Goal: Information Seeking & Learning: Learn about a topic

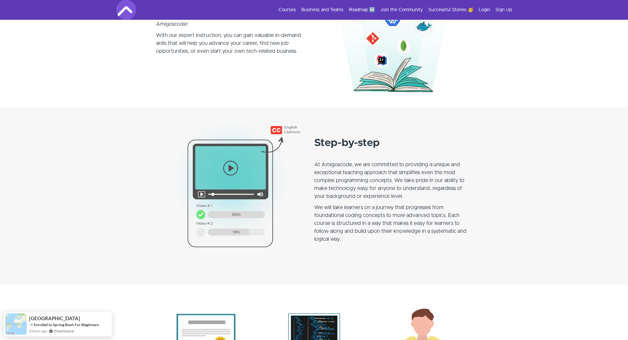
scroll to position [439, 0]
click at [283, 8] on link "Courses" at bounding box center [286, 10] width 17 height 7
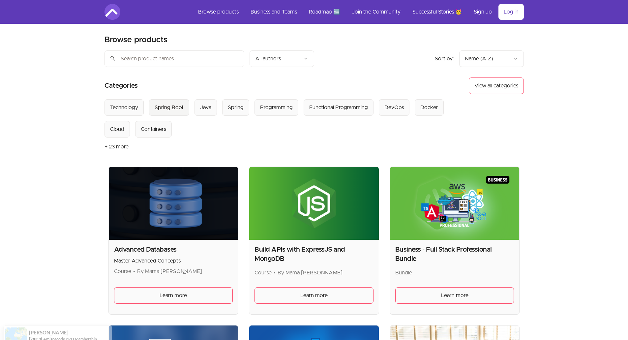
click at [168, 105] on div "Spring Boot" at bounding box center [169, 107] width 29 height 8
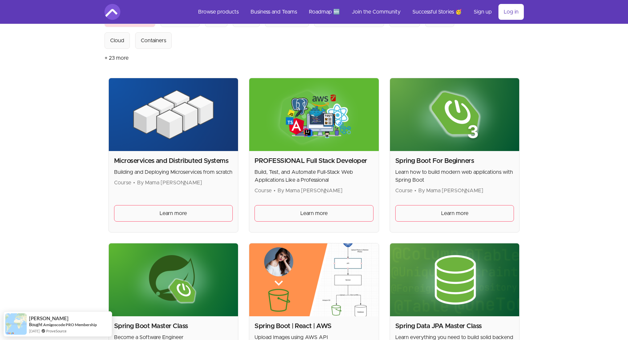
scroll to position [90, 0]
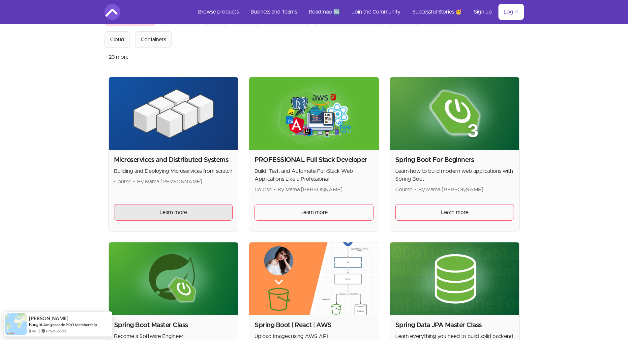
click at [162, 207] on link "Learn more" at bounding box center [173, 212] width 119 height 16
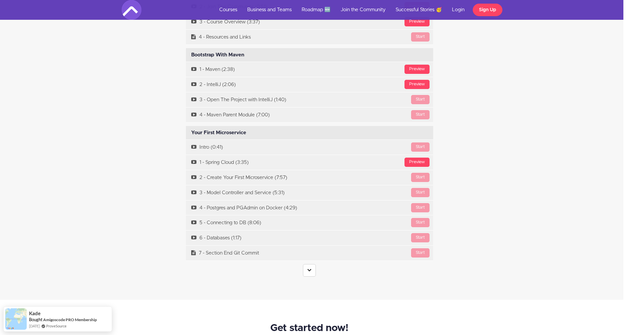
scroll to position [2042, 5]
click at [308, 267] on icon at bounding box center [309, 269] width 4 height 4
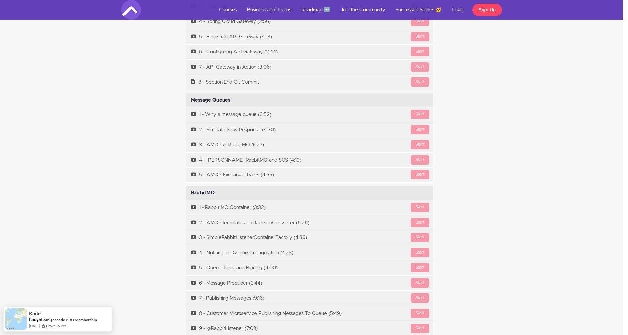
scroll to position [2875, 5]
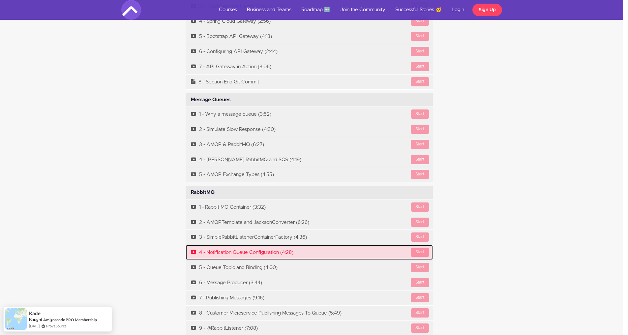
click at [301, 245] on link "Start 4 - Notification Queue Configuration (4:28)" at bounding box center [308, 252] width 247 height 15
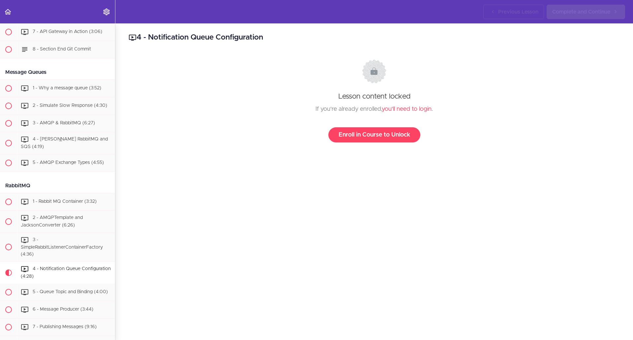
scroll to position [1413, 0]
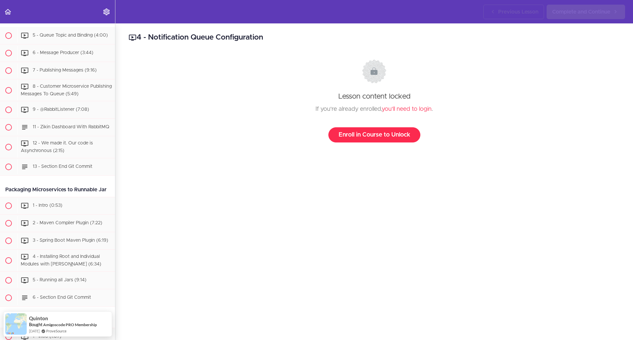
click at [345, 139] on link "Enroll in Course to Unlock" at bounding box center [374, 134] width 92 height 15
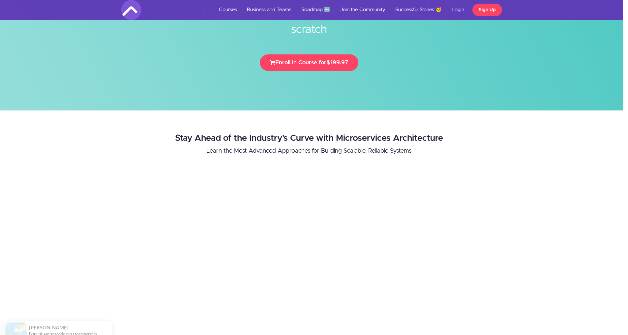
scroll to position [71, 5]
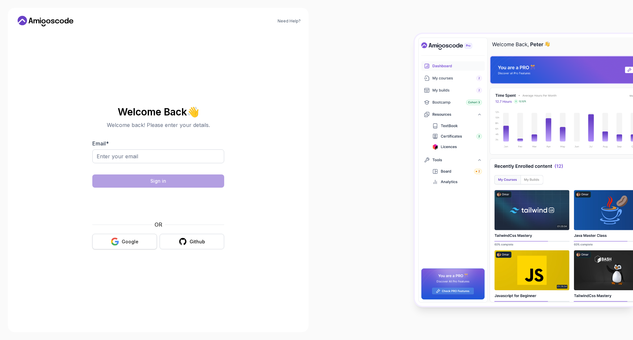
click at [127, 246] on button "Google" at bounding box center [124, 241] width 65 height 15
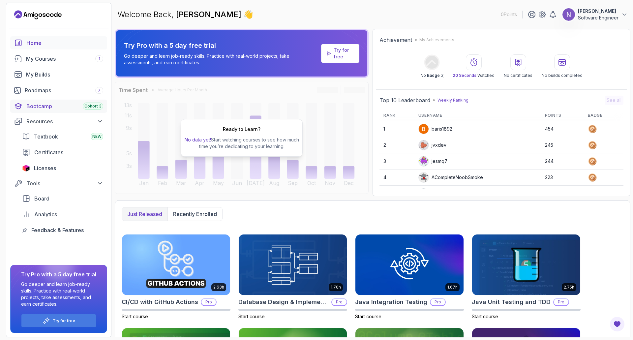
click at [53, 110] on div "Bootcamp Cohort 3" at bounding box center [64, 106] width 77 height 8
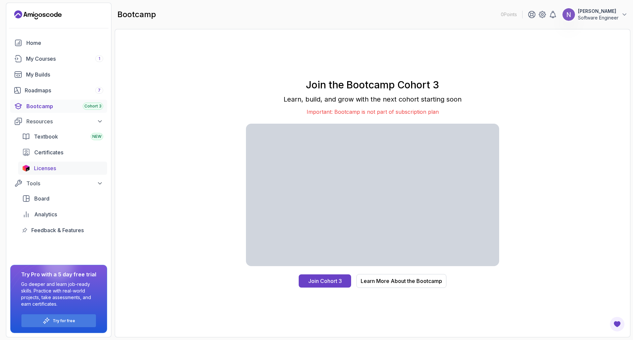
click at [46, 168] on span "Licenses" at bounding box center [45, 168] width 22 height 8
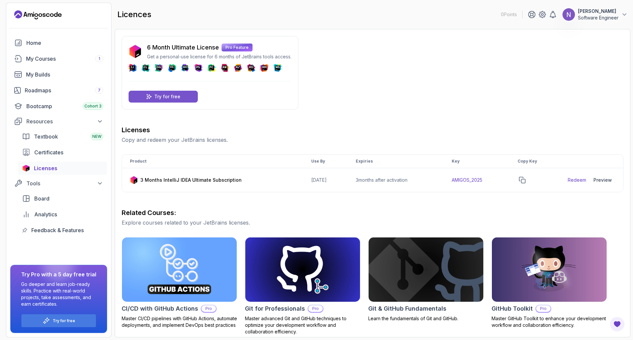
click at [169, 98] on p "Try for free" at bounding box center [167, 96] width 26 height 7
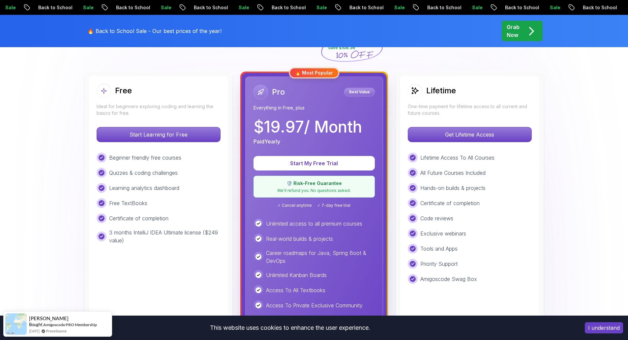
scroll to position [198, 0]
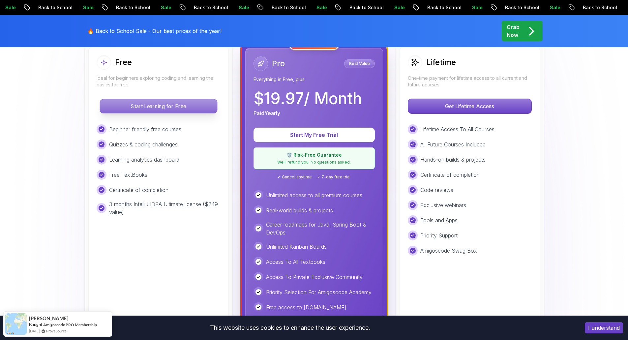
click at [166, 110] on p "Start Learning for Free" at bounding box center [158, 106] width 117 height 14
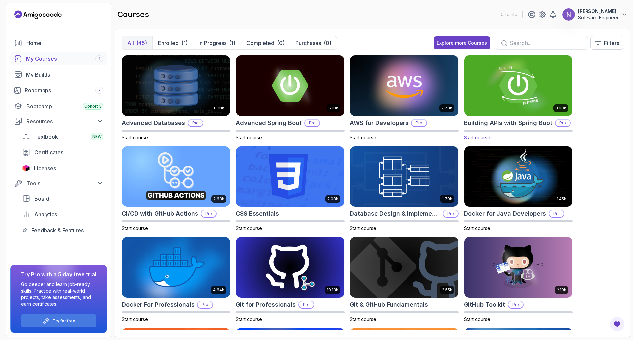
click at [518, 95] on img at bounding box center [517, 86] width 113 height 64
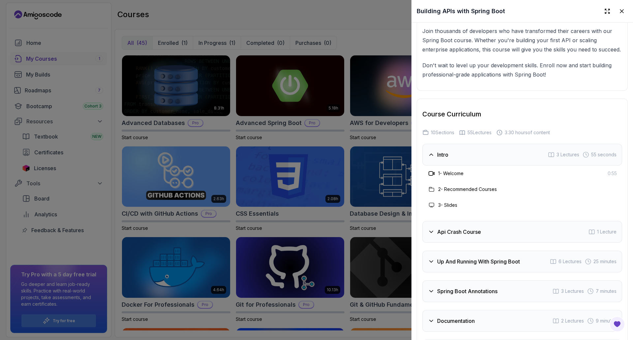
scroll to position [1186, 0]
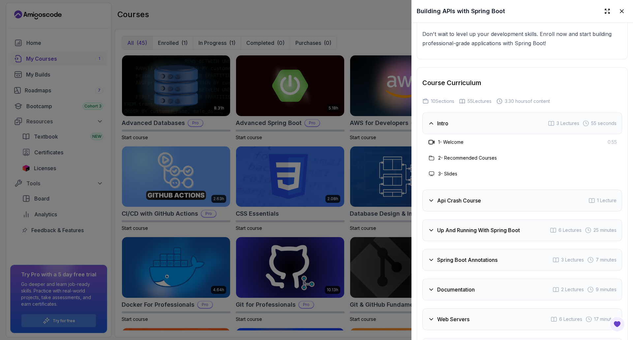
click at [477, 241] on div "Up And Running With Spring Boot 6 Lectures 25 minutes" at bounding box center [522, 230] width 200 height 22
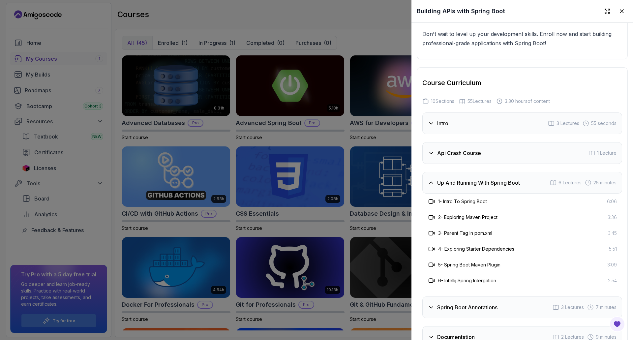
click at [469, 157] on h3 "Api Crash Course" at bounding box center [459, 153] width 44 height 8
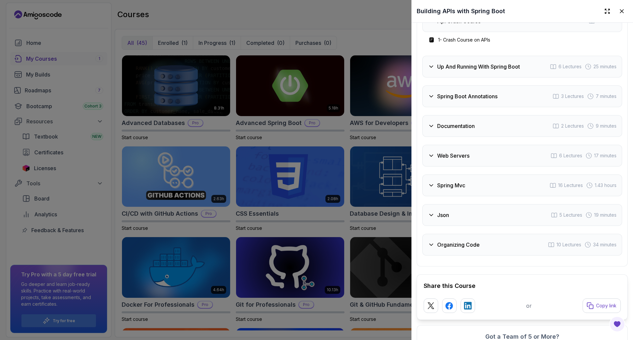
scroll to position [1384, 0]
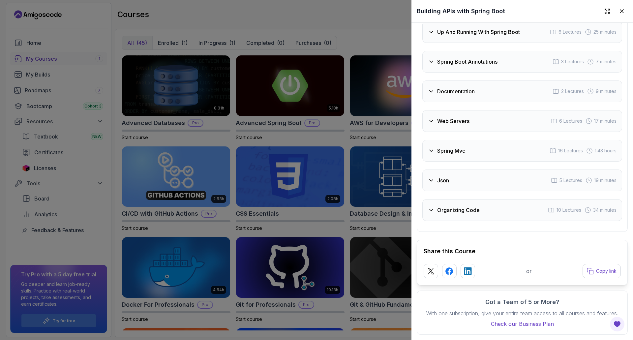
click at [470, 116] on div "Web Servers 6 Lectures 17 minutes" at bounding box center [522, 121] width 200 height 22
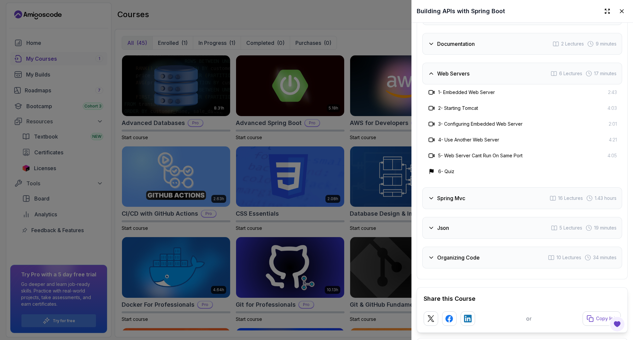
click at [466, 209] on div "Spring Mvc 16 Lectures 1.43 hours" at bounding box center [522, 198] width 200 height 22
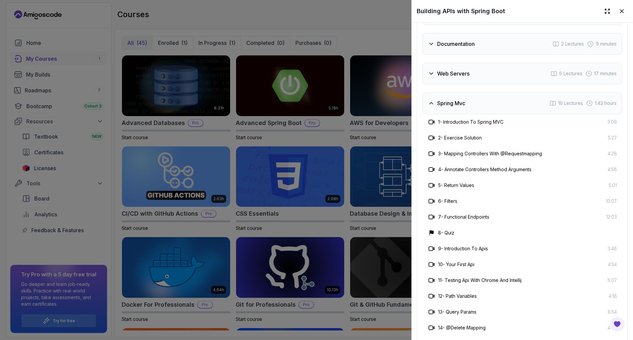
scroll to position [1615, 0]
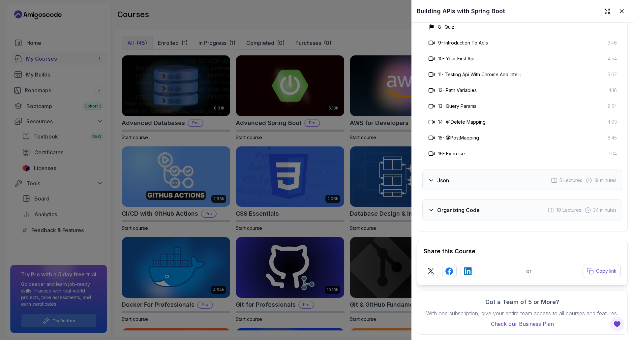
click at [469, 188] on div "Json 5 Lectures 19 minutes" at bounding box center [522, 180] width 200 height 22
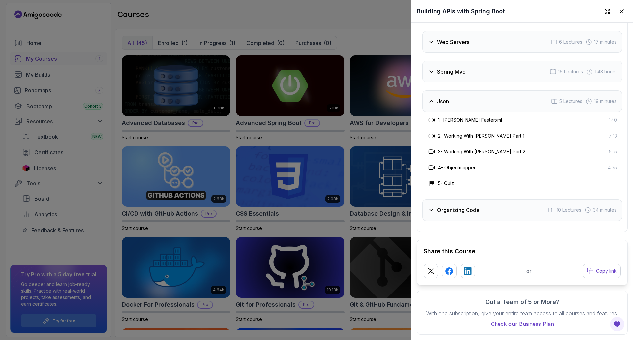
click at [465, 207] on div "Organizing Code 10 Lectures 34 minutes" at bounding box center [522, 210] width 200 height 22
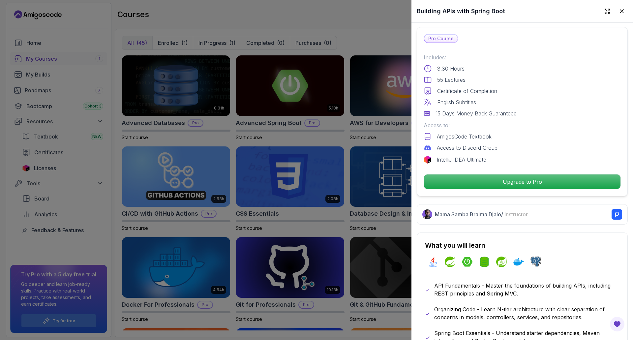
scroll to position [176, 0]
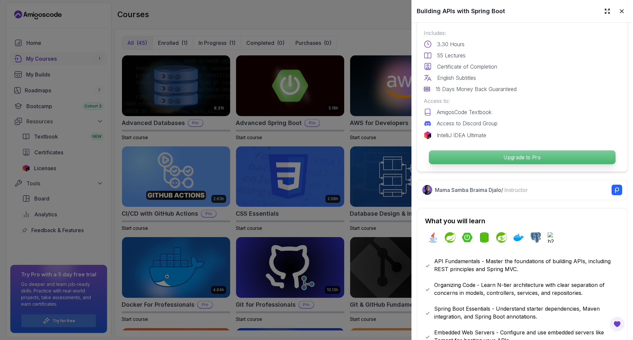
click at [505, 151] on p "Upgrade to Pro" at bounding box center [522, 157] width 186 height 14
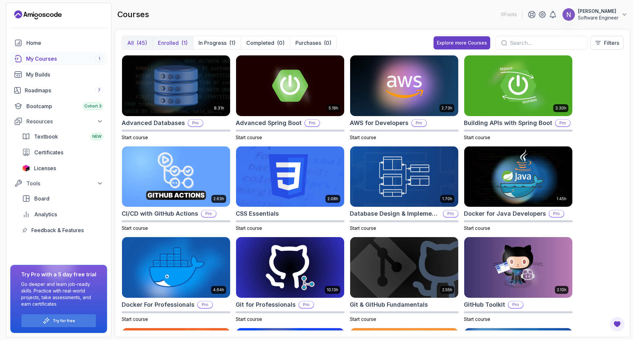
click at [163, 44] on p "Enrolled" at bounding box center [168, 43] width 21 height 8
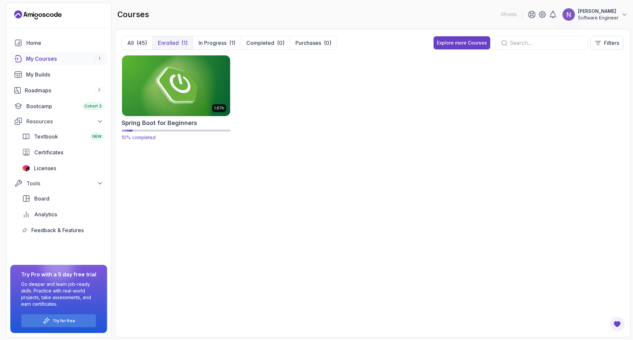
click at [173, 89] on img at bounding box center [175, 86] width 113 height 64
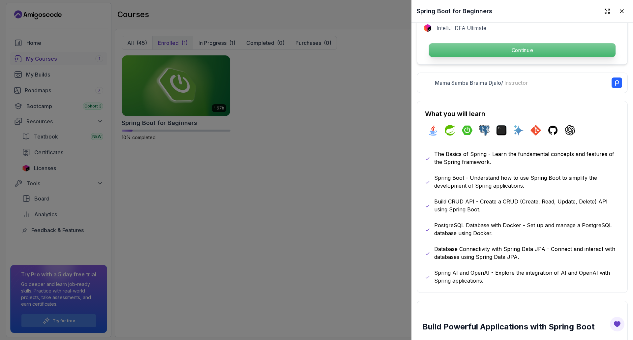
scroll to position [297, 0]
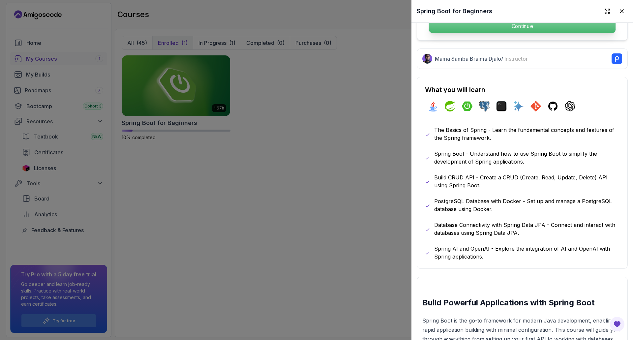
click at [476, 28] on p "Continue" at bounding box center [522, 26] width 186 height 14
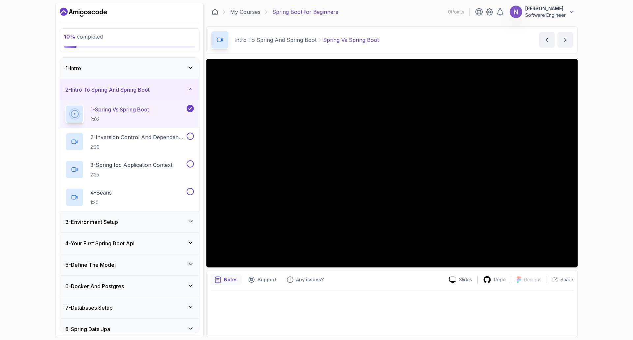
click at [111, 110] on p "1 - Spring Vs Spring Boot" at bounding box center [119, 109] width 59 height 8
click at [462, 163] on div at bounding box center [391, 163] width 371 height 209
click at [115, 135] on p "2 - Inversion Control And Dependency Injection" at bounding box center [137, 137] width 95 height 8
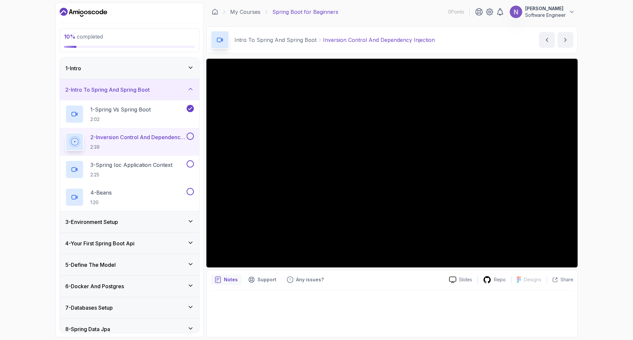
click at [169, 136] on p "2 - Inversion Control And Dependency Injection" at bounding box center [137, 137] width 95 height 8
click at [467, 280] on p "Slides" at bounding box center [465, 279] width 13 height 7
click at [377, 139] on div at bounding box center [391, 163] width 371 height 209
click at [357, 40] on p "Inversion Control And Dependency Injection" at bounding box center [379, 40] width 112 height 8
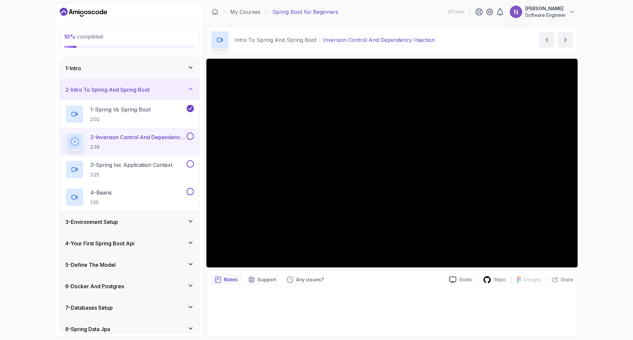
click at [272, 39] on p "Intro To Spring And Spring Boot" at bounding box center [275, 40] width 82 height 8
click at [100, 70] on div "1 - Intro" at bounding box center [129, 68] width 128 height 8
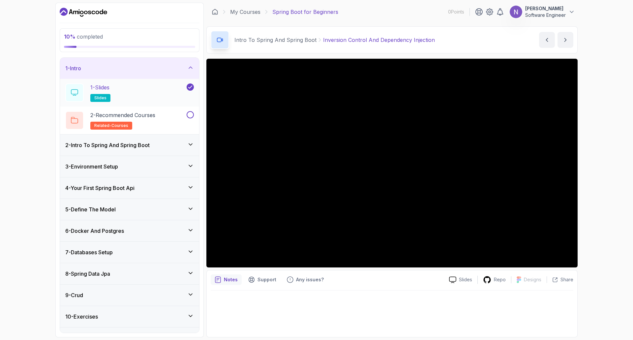
click at [139, 96] on div "1 - Slides slides" at bounding box center [125, 92] width 120 height 18
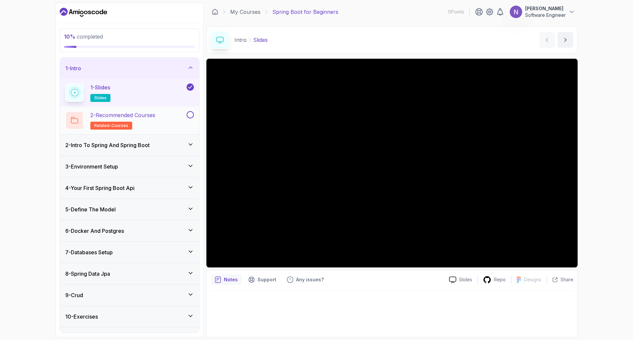
click at [140, 117] on p "2 - Recommended Courses" at bounding box center [122, 115] width 65 height 8
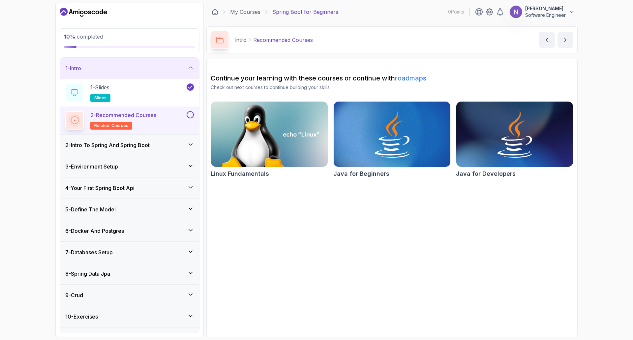
click at [129, 168] on div "3 - Environment Setup" at bounding box center [129, 166] width 128 height 8
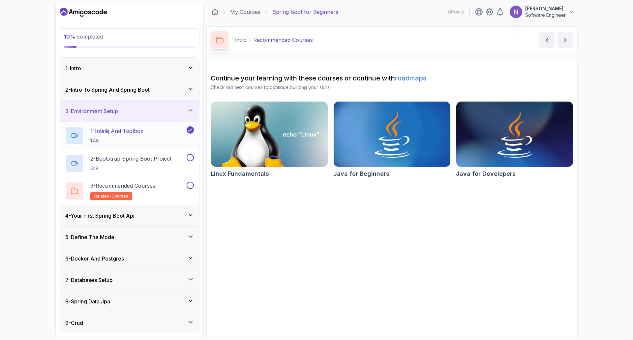
click at [122, 140] on p "1:46" at bounding box center [116, 140] width 53 height 7
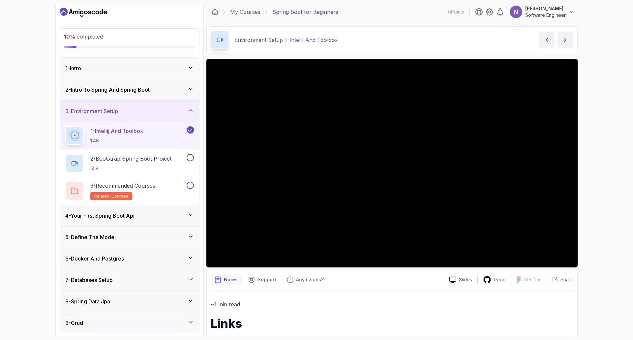
click at [122, 137] on p "1:46" at bounding box center [116, 140] width 53 height 7
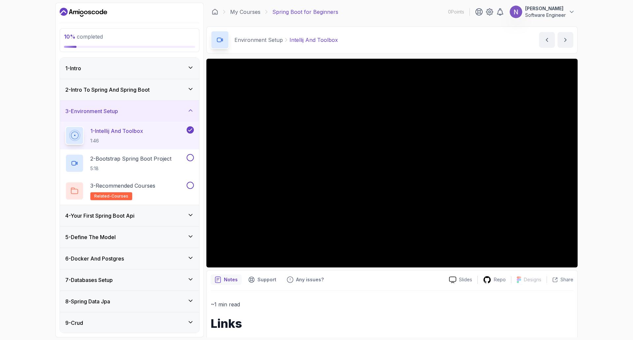
drag, startPoint x: 122, startPoint y: 135, endPoint x: 73, endPoint y: 138, distance: 48.9
click at [73, 138] on icon at bounding box center [75, 135] width 8 height 8
click at [264, 278] on p "Support" at bounding box center [266, 279] width 19 height 7
click at [300, 281] on p "Any issues?" at bounding box center [310, 279] width 28 height 7
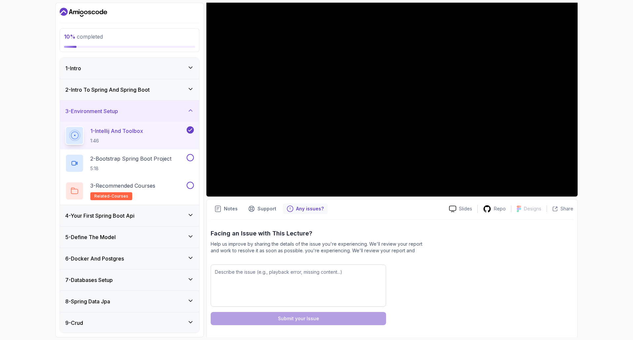
scroll to position [72, 0]
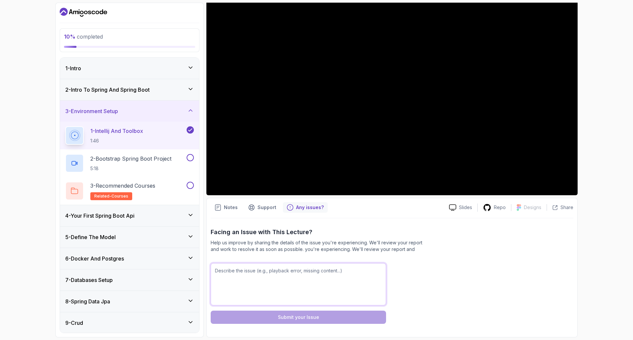
click at [269, 266] on textarea at bounding box center [298, 284] width 175 height 42
click at [123, 165] on p "5:18" at bounding box center [130, 168] width 81 height 7
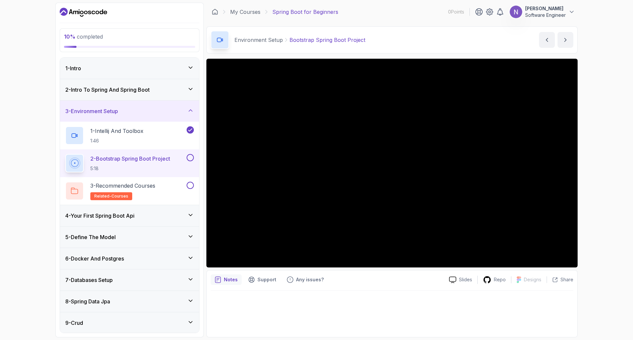
click at [381, 159] on div at bounding box center [391, 163] width 371 height 209
click at [121, 192] on p "related-courses" at bounding box center [111, 196] width 42 height 8
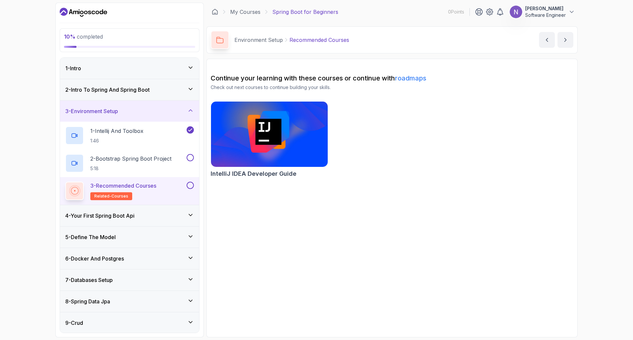
click at [257, 148] on img at bounding box center [269, 134] width 123 height 69
click at [128, 131] on p "1 - Intellij And Toolbox" at bounding box center [116, 131] width 53 height 8
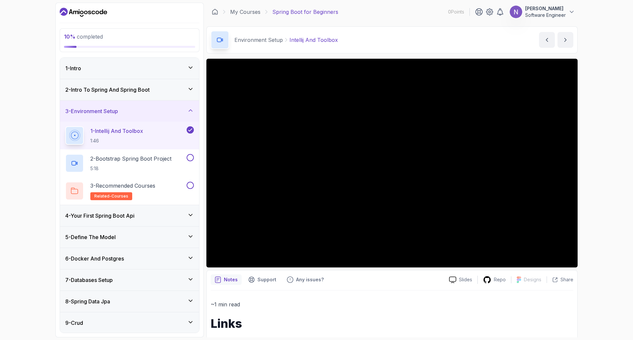
click at [405, 166] on div at bounding box center [391, 163] width 371 height 209
click at [139, 234] on div "5 - Define The Model" at bounding box center [129, 237] width 128 height 8
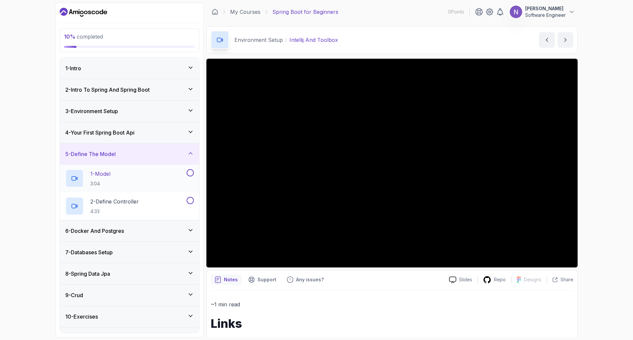
click at [134, 174] on div "1 - Model 3:04" at bounding box center [125, 178] width 120 height 18
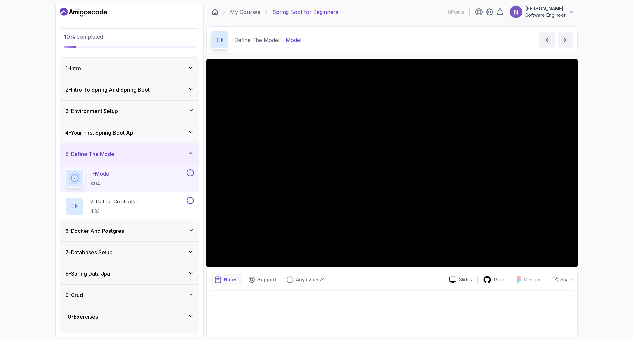
click at [136, 272] on div "8 - Spring Data Jpa" at bounding box center [129, 274] width 128 height 8
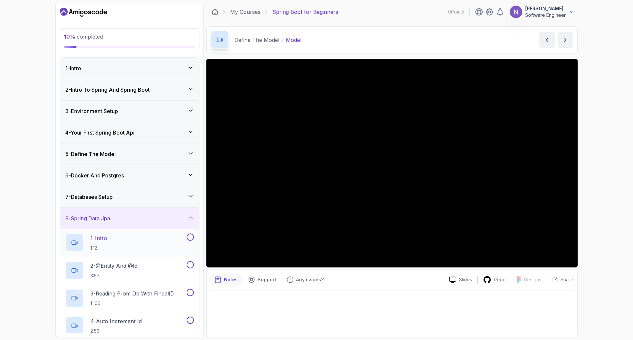
click at [99, 247] on p "1:12" at bounding box center [98, 247] width 17 height 7
click at [118, 269] on p "2 - @Entity And @Id" at bounding box center [113, 266] width 47 height 8
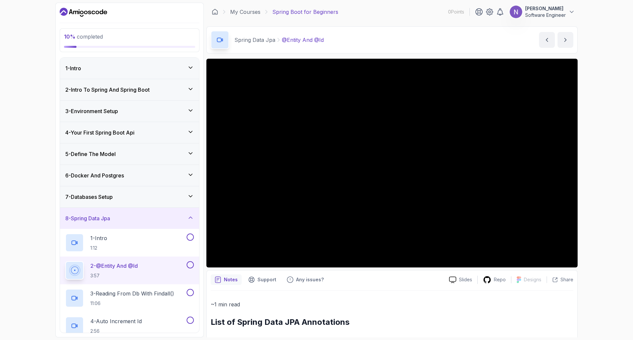
click at [366, 112] on div at bounding box center [391, 163] width 371 height 209
click at [98, 173] on h3 "6 - Docker And Postgres" at bounding box center [94, 175] width 59 height 8
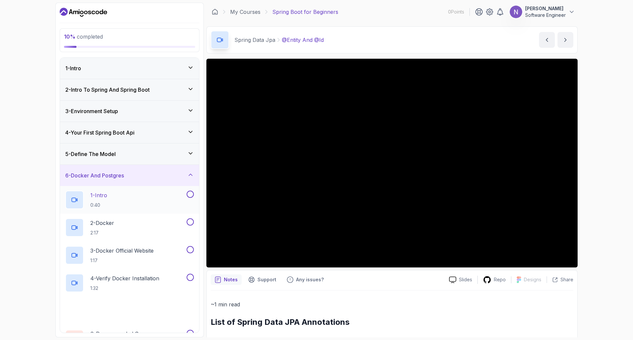
click at [114, 201] on div "1 - Intro 0:40" at bounding box center [125, 199] width 120 height 18
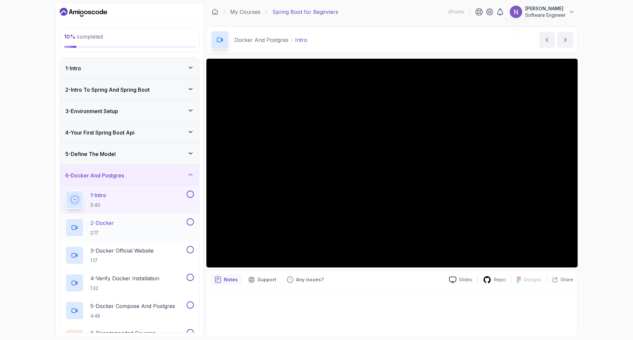
click at [119, 222] on div "2 - Docker 2:17" at bounding box center [125, 227] width 120 height 18
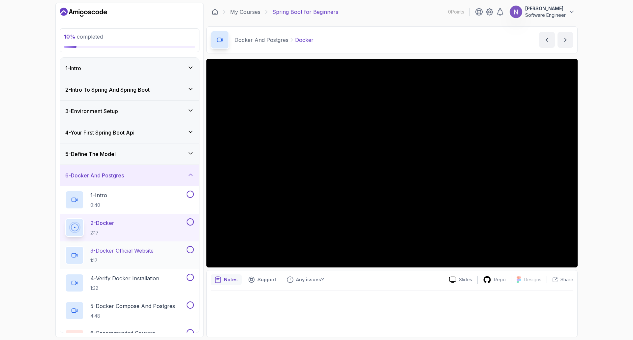
click at [146, 256] on h2 "3 - Docker Official Website 1:17" at bounding box center [121, 254] width 63 height 17
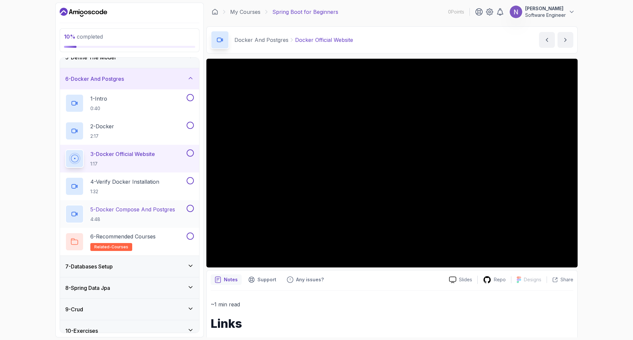
scroll to position [99, 0]
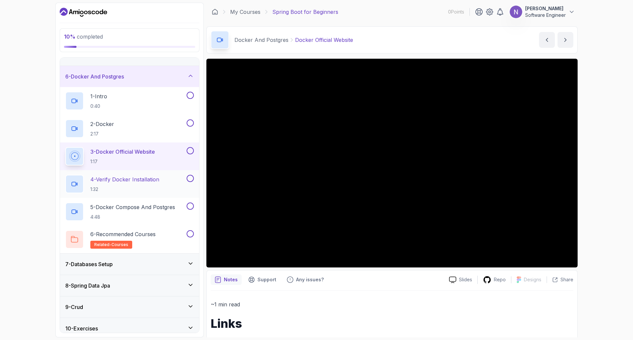
click at [120, 191] on p "1:32" at bounding box center [124, 189] width 69 height 7
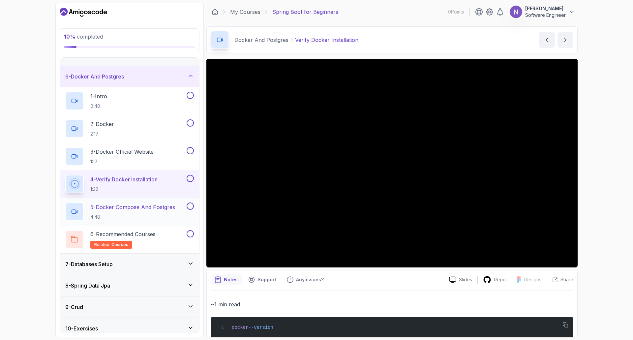
click at [124, 218] on p "4:48" at bounding box center [132, 217] width 85 height 7
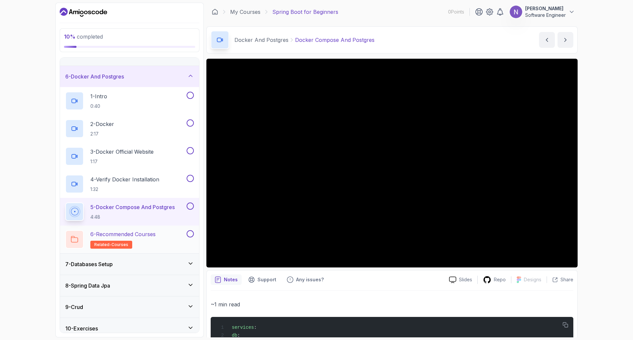
click at [120, 234] on p "6 - Recommended Courses" at bounding box center [122, 234] width 65 height 8
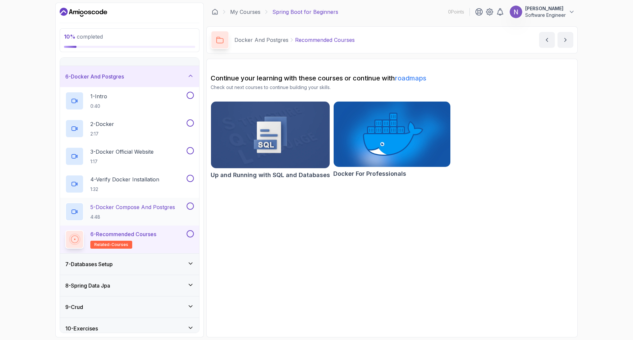
click at [128, 207] on p "5 - Docker Compose And Postgres" at bounding box center [132, 207] width 85 height 8
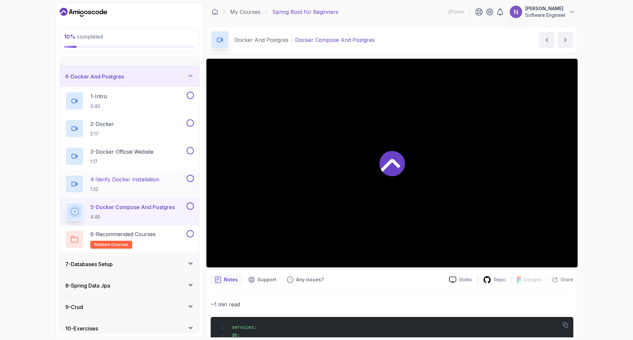
click at [121, 181] on p "4 - Verify Docker Installation" at bounding box center [124, 179] width 69 height 8
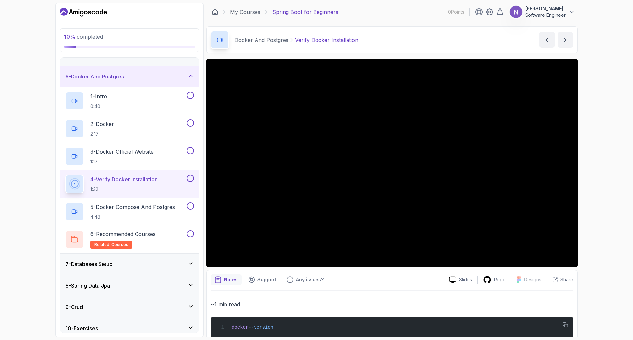
drag, startPoint x: 244, startPoint y: 13, endPoint x: 248, endPoint y: 17, distance: 5.9
click at [244, 13] on link "My Courses" at bounding box center [245, 12] width 30 height 8
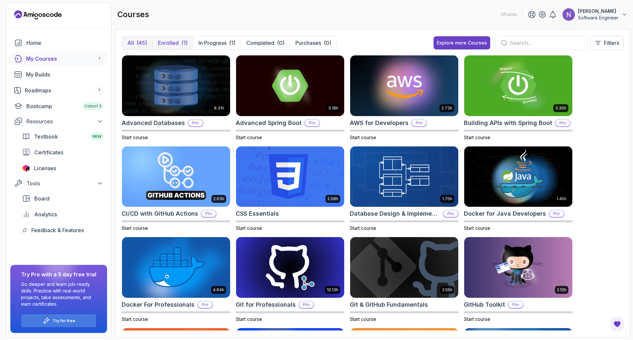
click at [175, 43] on p "Enrolled" at bounding box center [168, 43] width 21 height 8
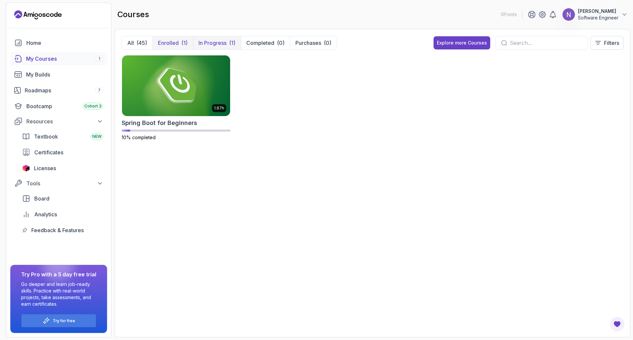
click at [232, 43] on div "(1)" at bounding box center [232, 43] width 6 height 8
click at [144, 44] on div "(45)" at bounding box center [141, 43] width 11 height 8
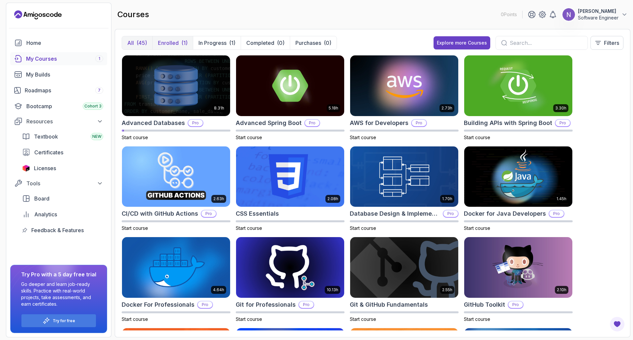
click at [169, 43] on p "Enrolled" at bounding box center [168, 43] width 21 height 8
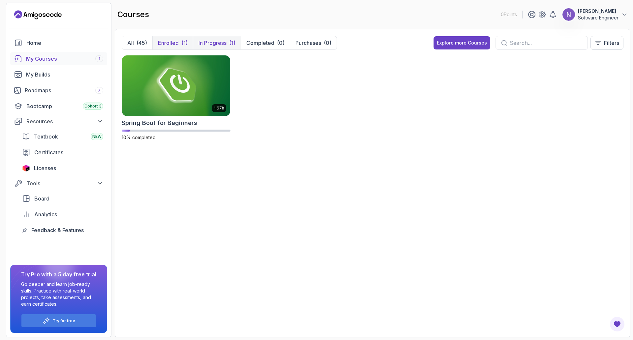
click at [225, 43] on p "In Progress" at bounding box center [212, 43] width 28 height 8
click at [143, 45] on div "(45)" at bounding box center [141, 43] width 11 height 8
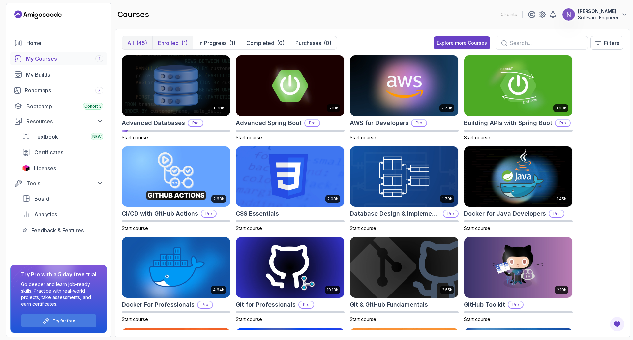
click at [177, 43] on p "Enrolled" at bounding box center [168, 43] width 21 height 8
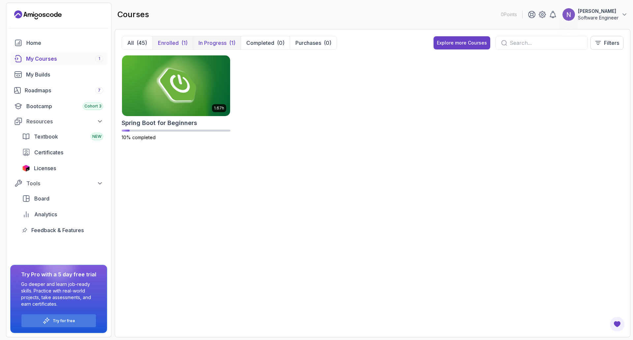
click at [202, 43] on p "In Progress" at bounding box center [212, 43] width 28 height 8
click at [172, 88] on img at bounding box center [175, 86] width 113 height 64
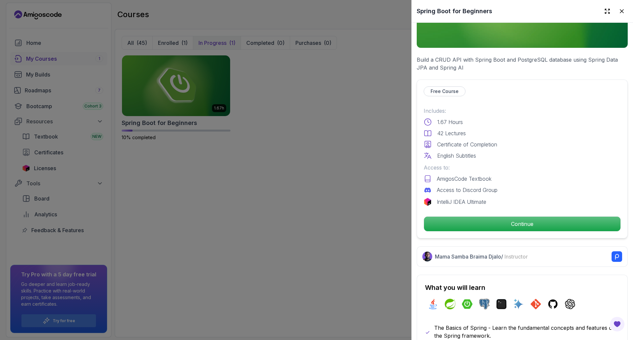
scroll to position [198, 0]
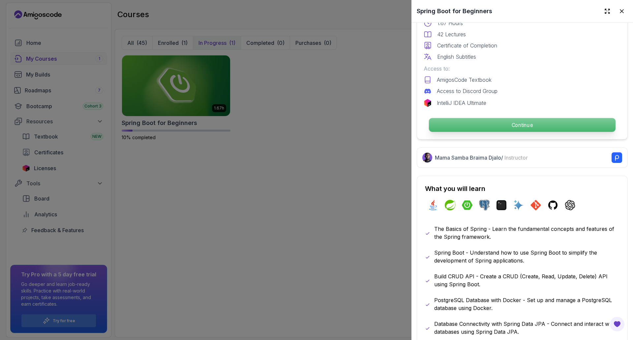
click at [500, 128] on p "Continue" at bounding box center [522, 125] width 186 height 14
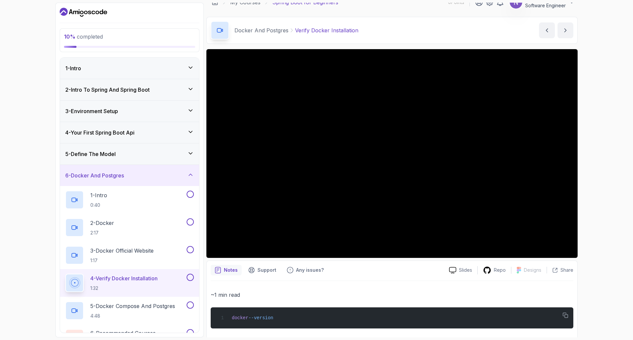
scroll to position [14, 0]
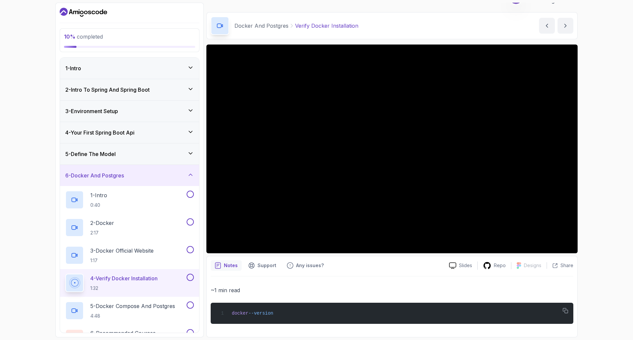
click at [426, 139] on div at bounding box center [391, 148] width 371 height 209
drag, startPoint x: 409, startPoint y: 172, endPoint x: 368, endPoint y: 209, distance: 54.8
click at [409, 172] on div at bounding box center [391, 148] width 371 height 209
click at [259, 261] on div "Support" at bounding box center [262, 265] width 36 height 11
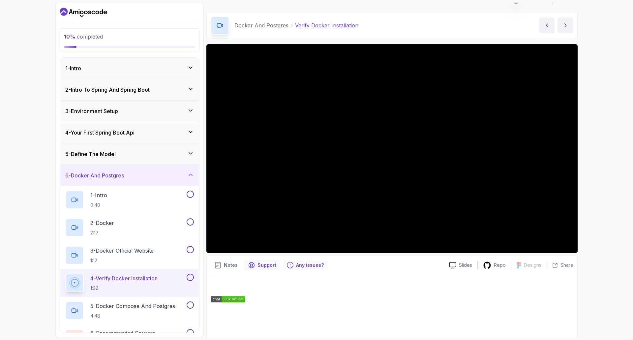
click at [301, 267] on p "Any issues?" at bounding box center [310, 265] width 28 height 7
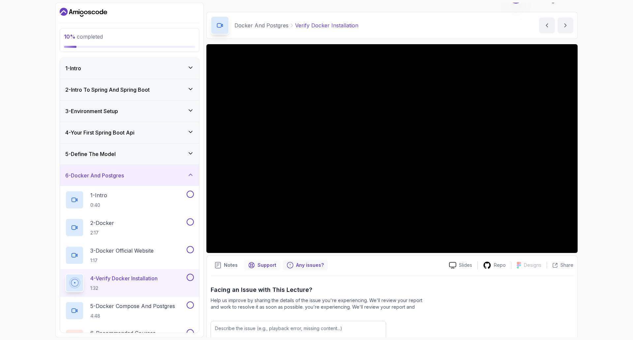
click at [260, 265] on p "Support" at bounding box center [266, 265] width 19 height 7
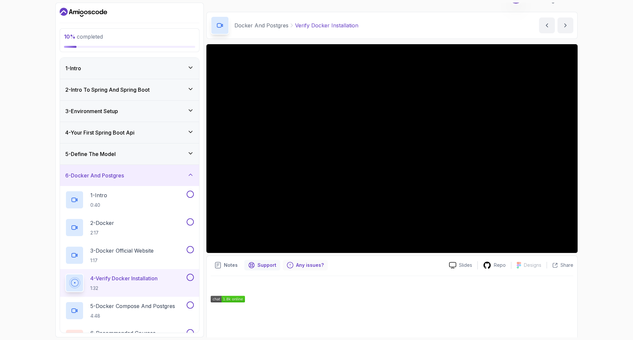
click at [298, 268] on p "Any issues?" at bounding box center [310, 265] width 28 height 7
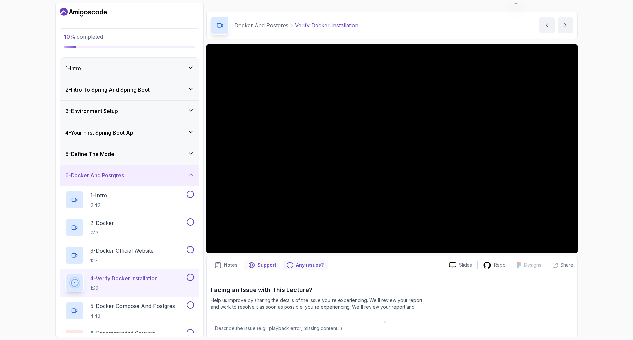
click at [260, 265] on p "Support" at bounding box center [266, 265] width 19 height 7
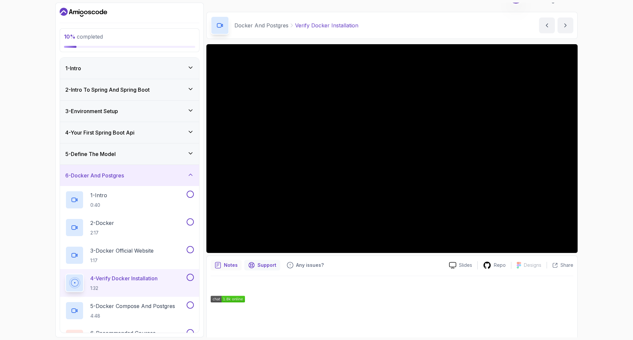
click at [231, 266] on p "Notes" at bounding box center [231, 265] width 14 height 7
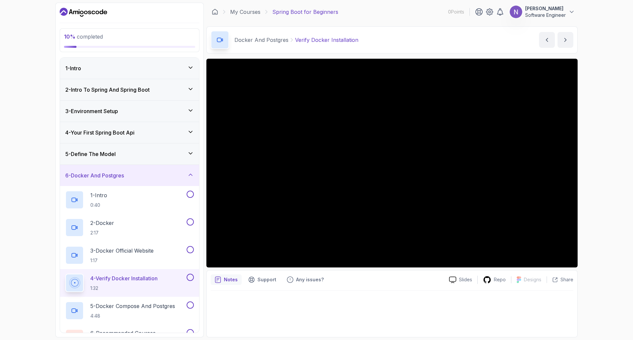
scroll to position [0, 0]
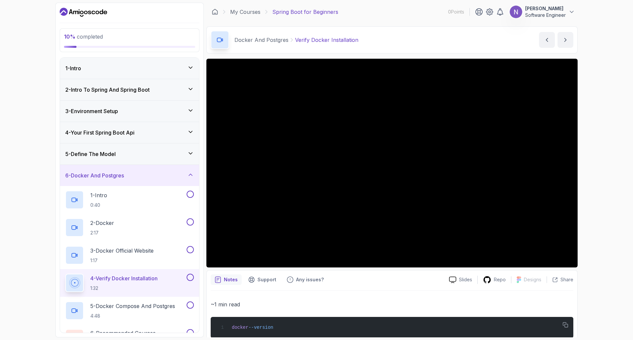
click at [339, 161] on div at bounding box center [391, 163] width 371 height 209
click at [557, 14] on p "Software Engineer" at bounding box center [545, 15] width 41 height 7
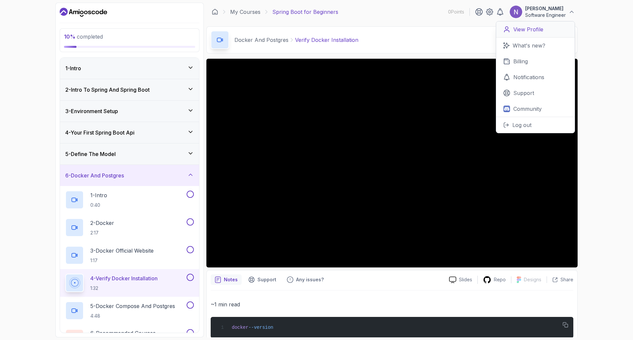
click at [522, 28] on p "View Profile" at bounding box center [528, 29] width 30 height 8
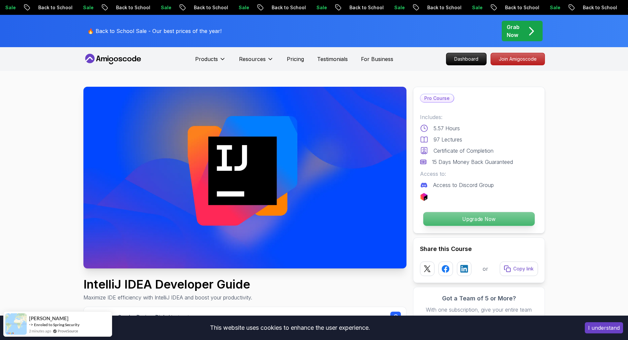
click at [464, 217] on p "Upgrade Now" at bounding box center [478, 219] width 111 height 14
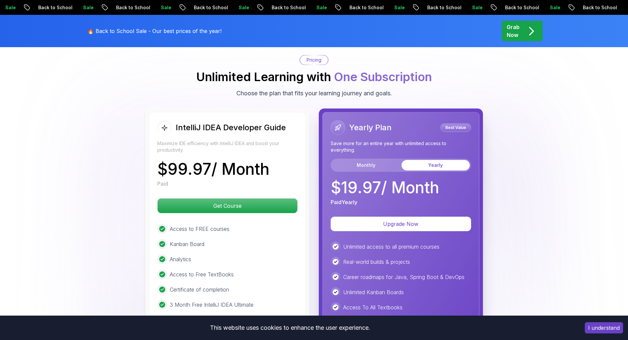
scroll to position [1511, 0]
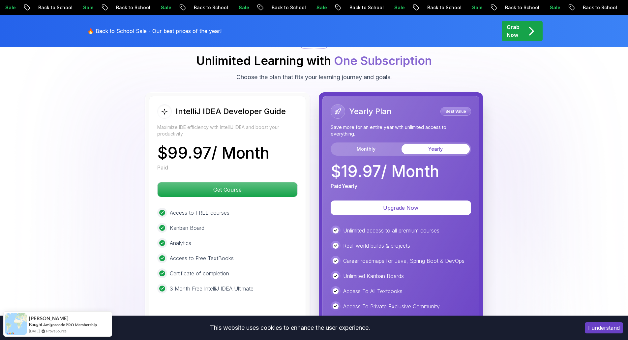
scroll to position [1524, 0]
click at [387, 143] on button "Monthly" at bounding box center [366, 148] width 68 height 11
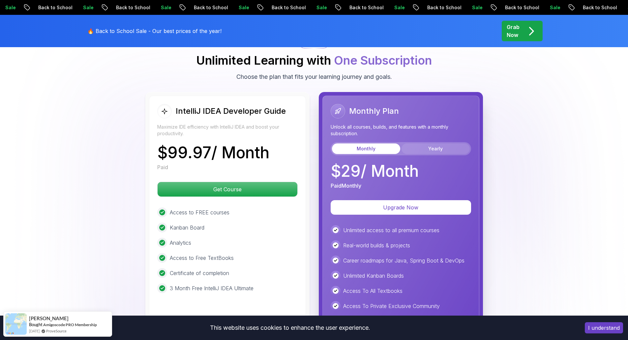
click at [426, 143] on button "Yearly" at bounding box center [435, 148] width 68 height 11
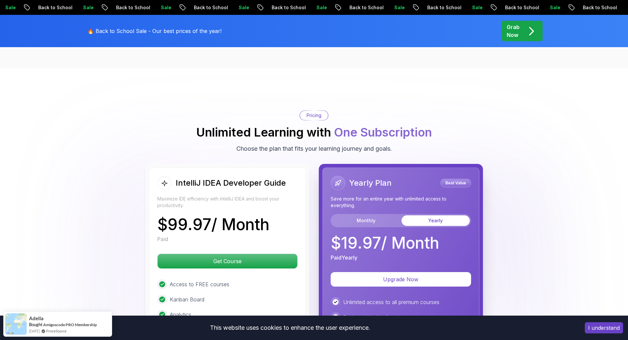
scroll to position [1452, 0]
drag, startPoint x: 343, startPoint y: 229, endPoint x: 370, endPoint y: 229, distance: 27.7
click at [370, 235] on p "$ 19.97 / Month" at bounding box center [384, 243] width 108 height 16
drag, startPoint x: 380, startPoint y: 233, endPoint x: 327, endPoint y: 234, distance: 52.4
click at [327, 234] on div "Yearly Plan Best Value Save more for an entire year with unlimited access to ev…" at bounding box center [400, 310] width 157 height 284
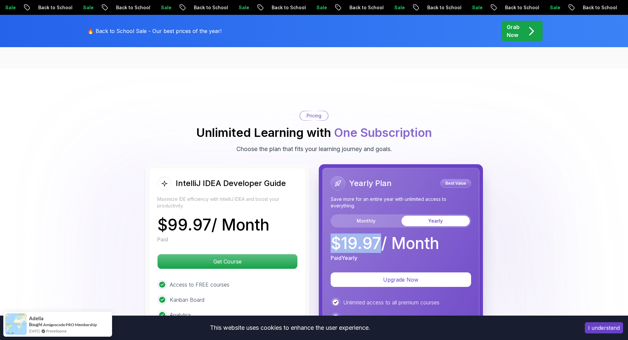
copy p "$ 19.97"
click at [513, 33] on p "Grab Now" at bounding box center [512, 31] width 13 height 16
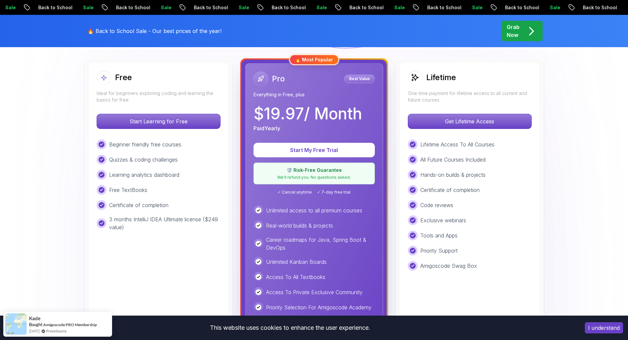
scroll to position [182, 0]
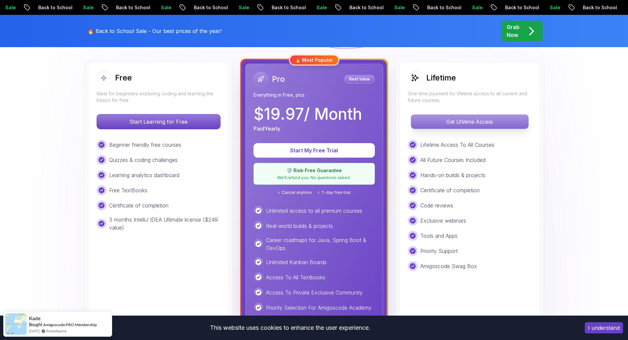
click at [430, 125] on p "Get Lifetime Access" at bounding box center [469, 122] width 117 height 14
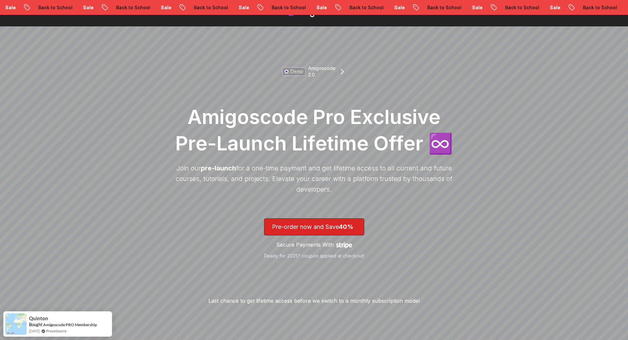
scroll to position [19, 0]
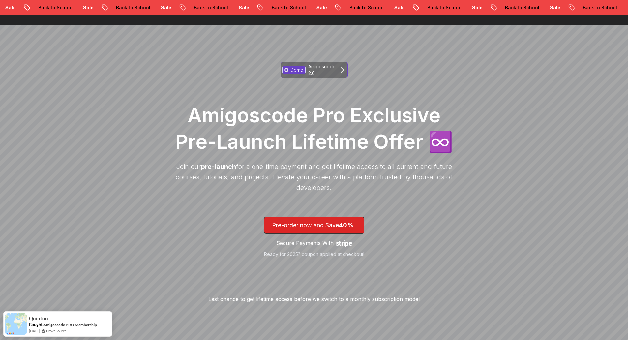
click at [334, 69] on p "Amigoscode 2.0" at bounding box center [321, 69] width 27 height 13
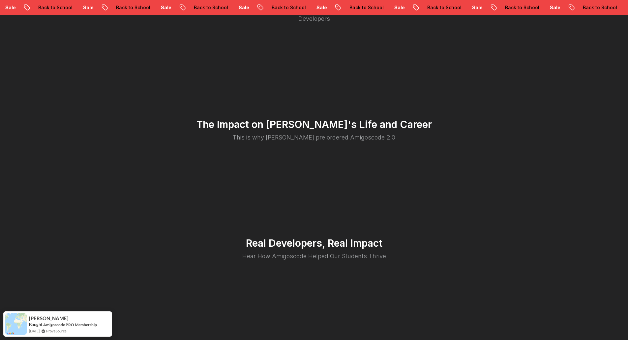
scroll to position [1313, 0]
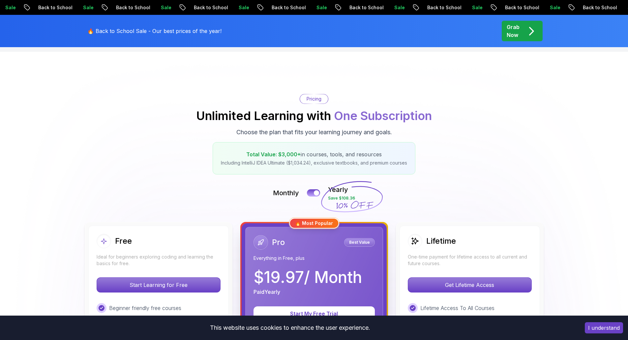
scroll to position [29, 0]
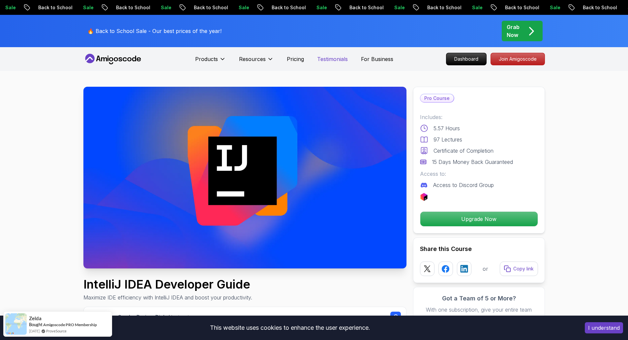
click at [332, 56] on p "Testimonials" at bounding box center [332, 59] width 31 height 8
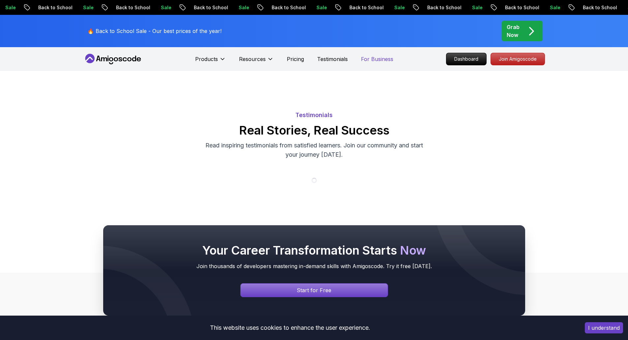
click at [368, 60] on p "For Business" at bounding box center [377, 59] width 32 height 8
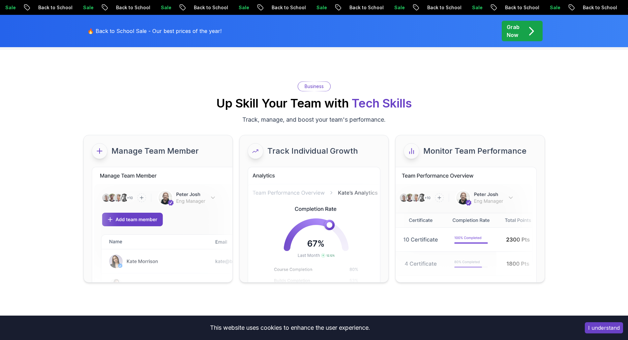
scroll to position [33, 0]
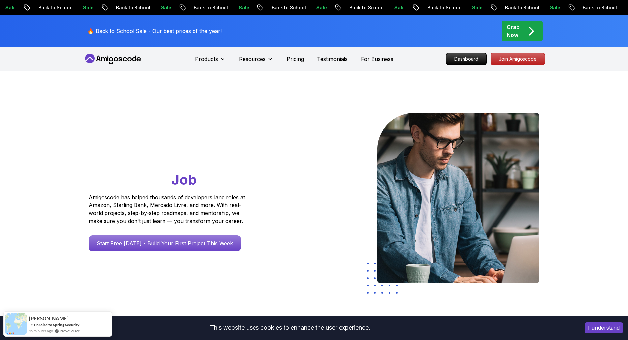
click at [110, 57] on icon at bounding box center [112, 59] width 59 height 11
click at [522, 33] on div "Grab Now" at bounding box center [521, 31] width 31 height 16
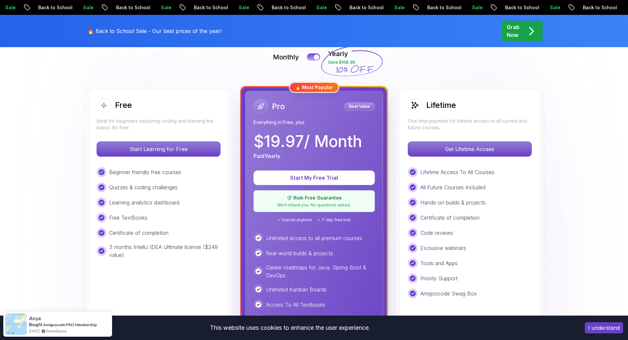
scroll to position [198, 0]
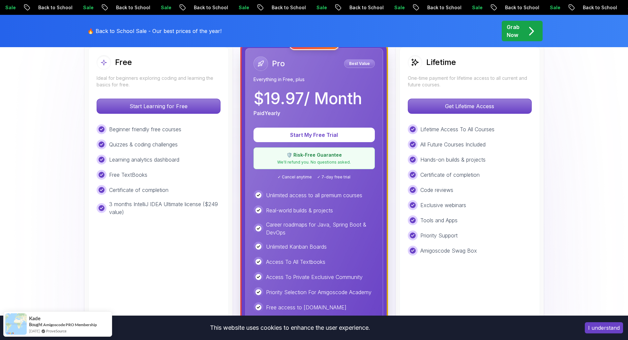
click at [596, 325] on button "I understand" at bounding box center [604, 327] width 38 height 11
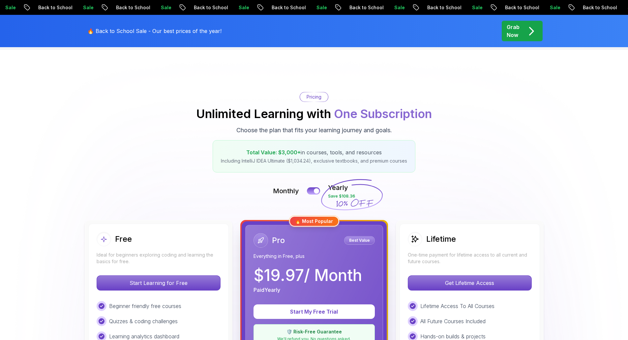
scroll to position [0, 0]
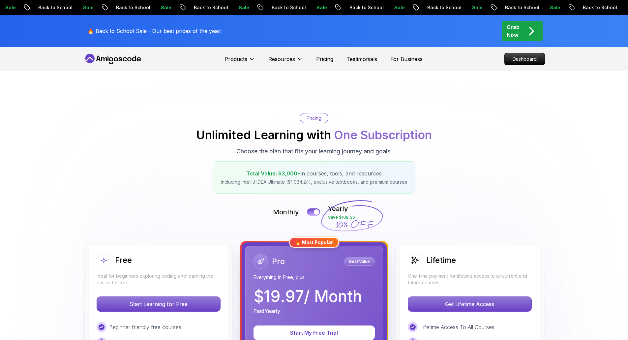
click at [262, 175] on span "Total Value: $3,000+" at bounding box center [273, 173] width 54 height 7
click at [324, 175] on p "Total Value: $3,000+ in courses, tools, and resources" at bounding box center [314, 173] width 186 height 8
click at [372, 200] on icon at bounding box center [351, 216] width 63 height 58
click at [313, 212] on button at bounding box center [313, 212] width 14 height 8
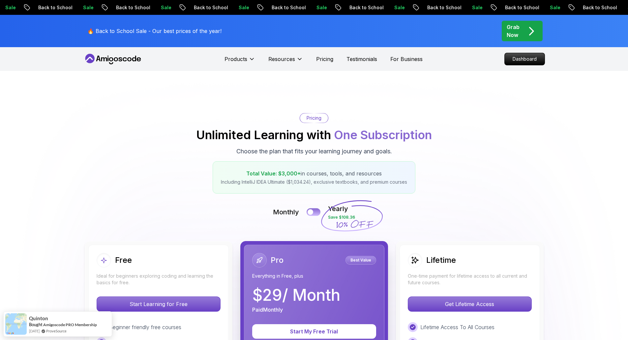
click at [313, 212] on div at bounding box center [310, 212] width 6 height 6
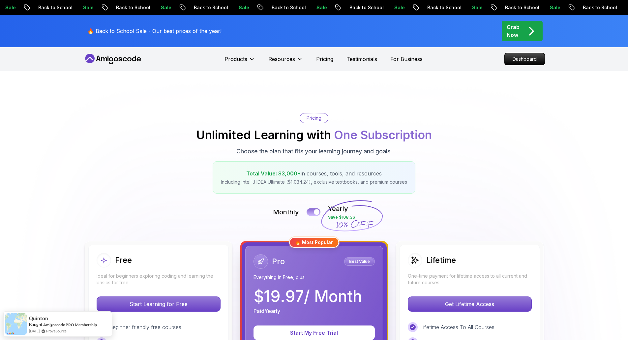
click at [313, 212] on button at bounding box center [313, 212] width 14 height 8
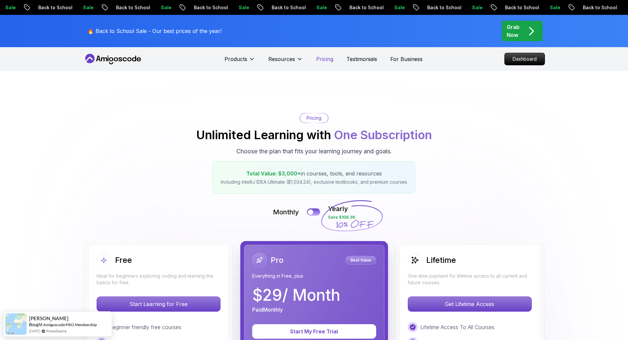
drag, startPoint x: 323, startPoint y: 58, endPoint x: 328, endPoint y: 60, distance: 6.2
click at [323, 58] on p "Pricing" at bounding box center [324, 59] width 17 height 8
click at [402, 59] on p "For Business" at bounding box center [406, 59] width 32 height 8
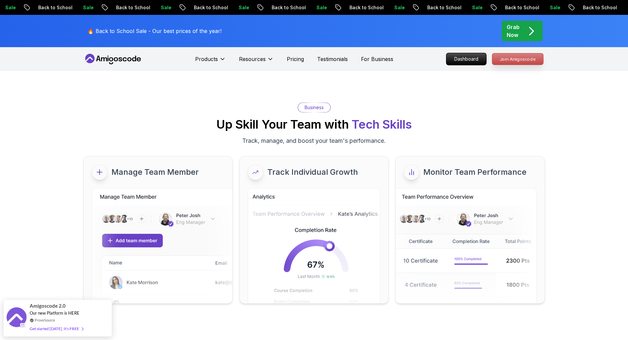
click at [503, 59] on p "Join Amigoscode" at bounding box center [517, 58] width 51 height 11
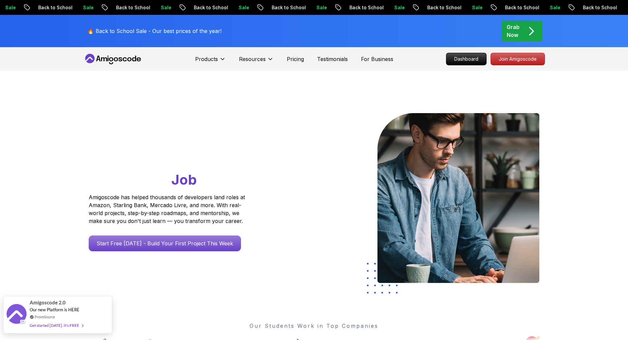
click at [69, 326] on div "Get started [DATE]. It's FREE" at bounding box center [56, 325] width 53 height 8
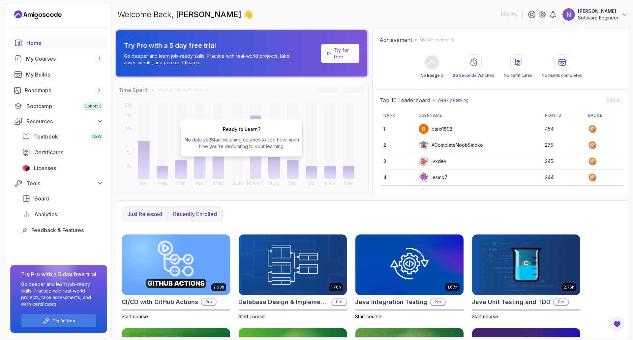
click at [179, 216] on p "Recently enrolled" at bounding box center [195, 214] width 44 height 8
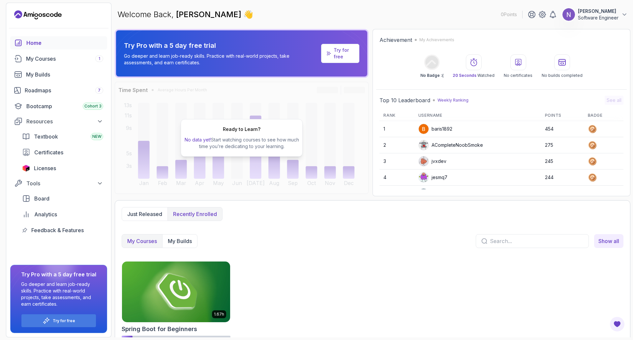
click at [175, 276] on img at bounding box center [175, 292] width 113 height 64
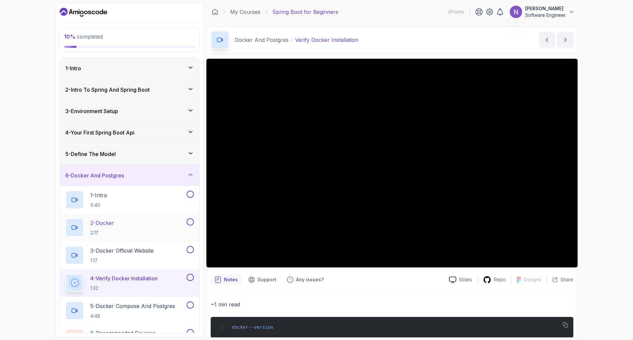
click at [114, 225] on p "2 - Docker" at bounding box center [102, 223] width 24 height 8
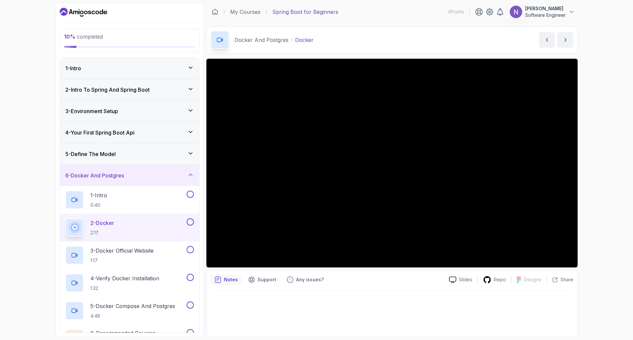
click at [344, 159] on div at bounding box center [391, 163] width 371 height 209
click at [267, 283] on p "Support" at bounding box center [266, 279] width 19 height 7
click at [305, 280] on p "Any issues?" at bounding box center [310, 279] width 28 height 7
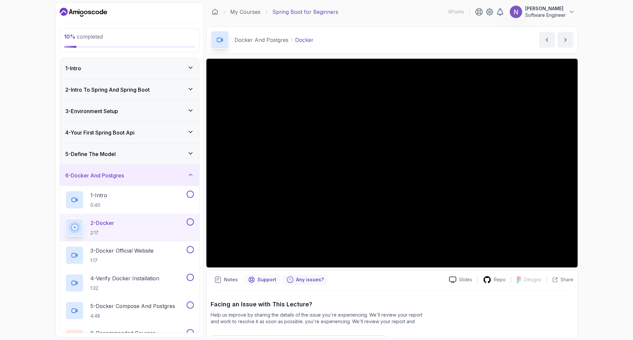
click at [275, 281] on div "Support" at bounding box center [262, 279] width 36 height 11
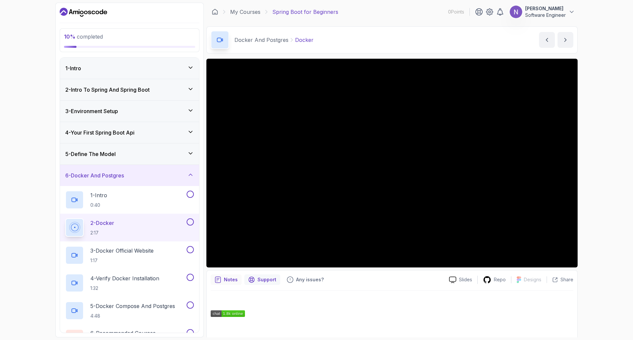
click at [227, 283] on p "Notes" at bounding box center [231, 279] width 14 height 7
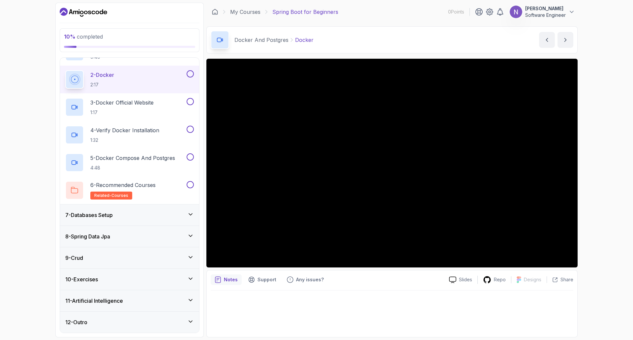
click at [129, 316] on div "12 - Outro" at bounding box center [129, 321] width 139 height 21
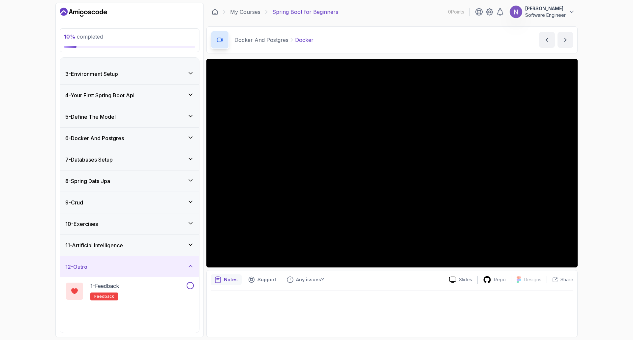
scroll to position [37, 0]
click at [118, 248] on h3 "11 - Artificial Intelligence" at bounding box center [94, 245] width 58 height 8
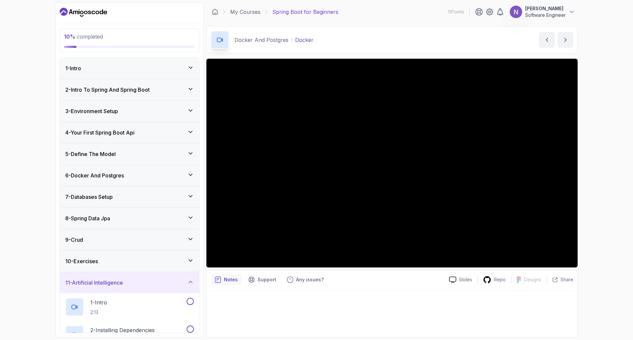
click at [122, 235] on div "9 - Crud" at bounding box center [129, 239] width 139 height 21
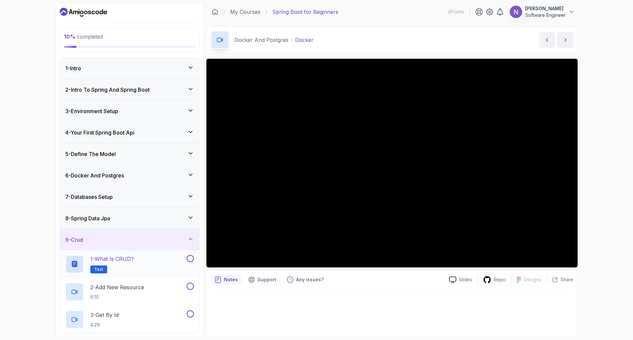
click at [121, 260] on p "1 - What is CRUD?" at bounding box center [111, 259] width 43 height 8
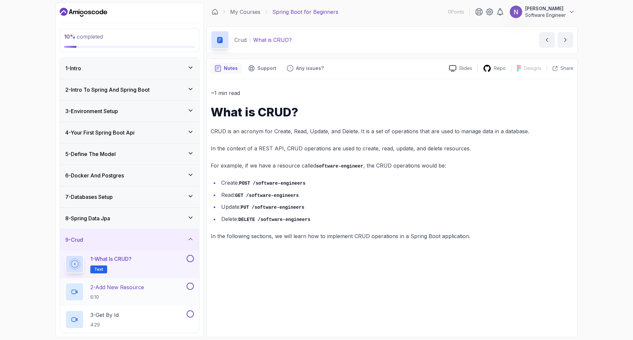
click at [119, 298] on p "6:10" at bounding box center [117, 297] width 54 height 7
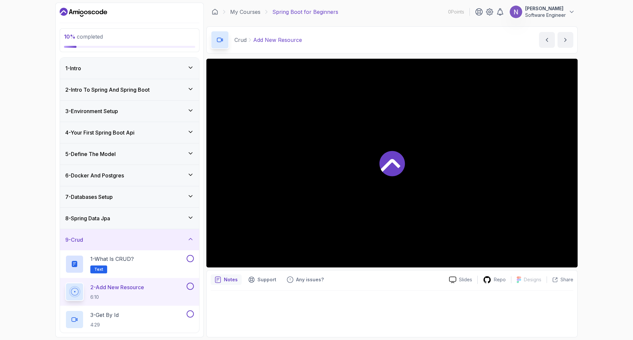
click at [272, 177] on div at bounding box center [391, 163] width 371 height 209
click at [116, 182] on div "6 - Docker And Postgres" at bounding box center [129, 175] width 139 height 21
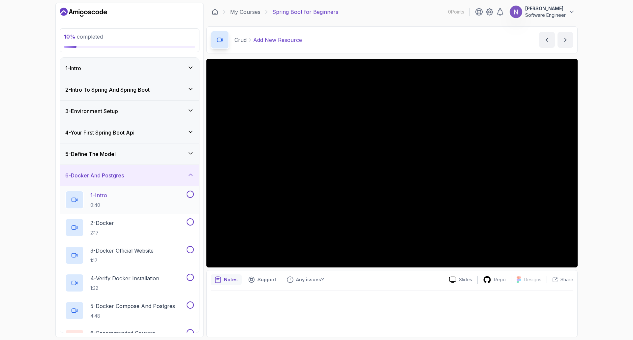
click at [116, 196] on div "1 - Intro 0:40" at bounding box center [125, 199] width 120 height 18
click at [111, 230] on p "2:17" at bounding box center [102, 232] width 24 height 7
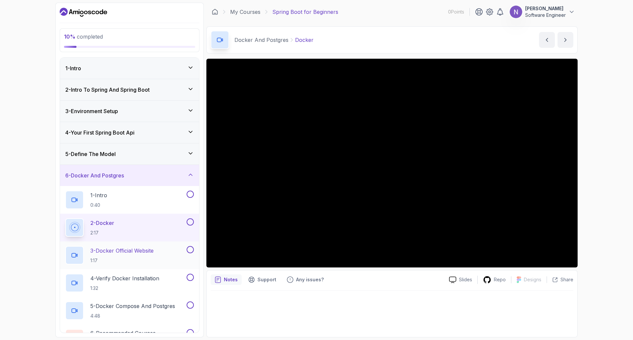
click at [135, 254] on p "3 - Docker Official Website" at bounding box center [121, 250] width 63 height 8
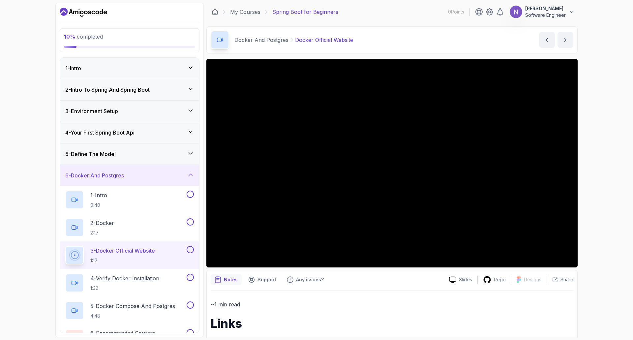
click at [137, 148] on div "5 - Define The Model" at bounding box center [129, 153] width 139 height 21
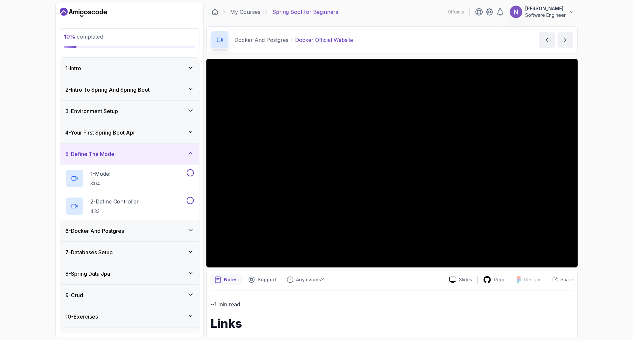
click at [140, 139] on div "4 - Your First Spring Boot Api" at bounding box center [129, 132] width 139 height 21
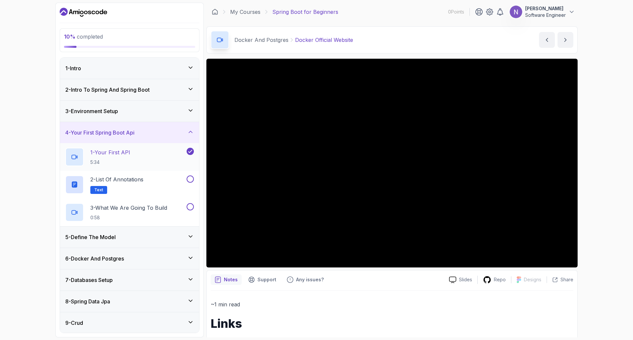
click at [125, 157] on h2 "1 - Your First API 5:34" at bounding box center [110, 156] width 40 height 17
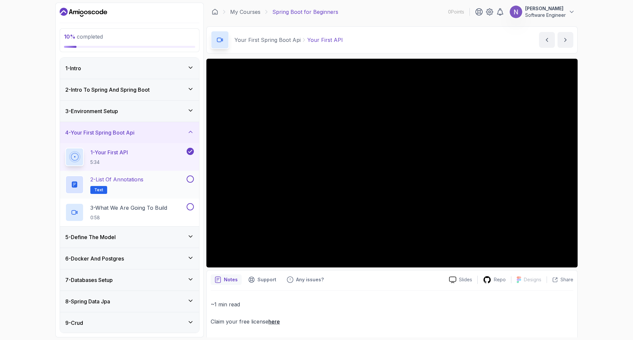
click at [120, 184] on h2 "2 - List of Annotations Text" at bounding box center [116, 184] width 53 height 18
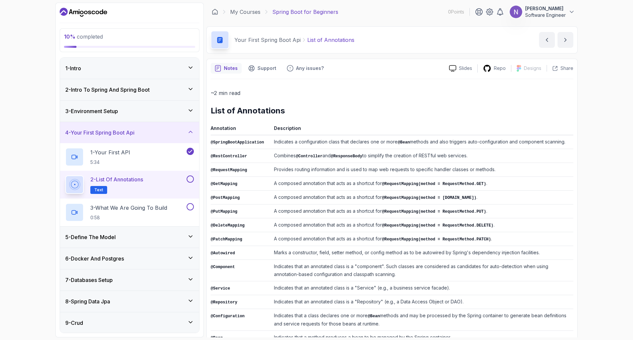
click at [92, 95] on div "2 - Intro To Spring And Spring Boot" at bounding box center [129, 89] width 139 height 21
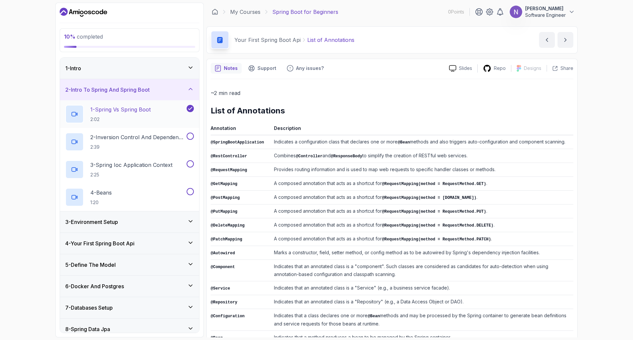
click at [98, 117] on p "2:02" at bounding box center [120, 119] width 60 height 7
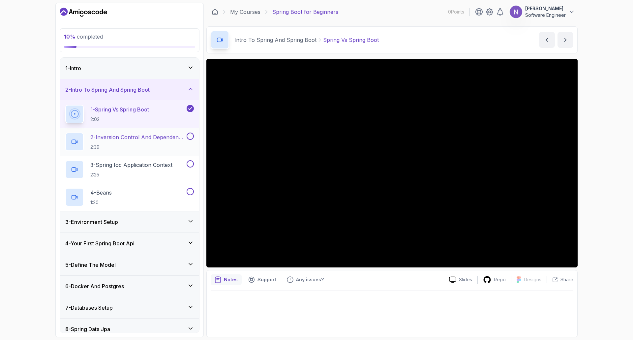
click at [111, 141] on h2 "2 - Inversion Control And Dependency Injection 2:39" at bounding box center [137, 141] width 95 height 17
